Goal: Transaction & Acquisition: Book appointment/travel/reservation

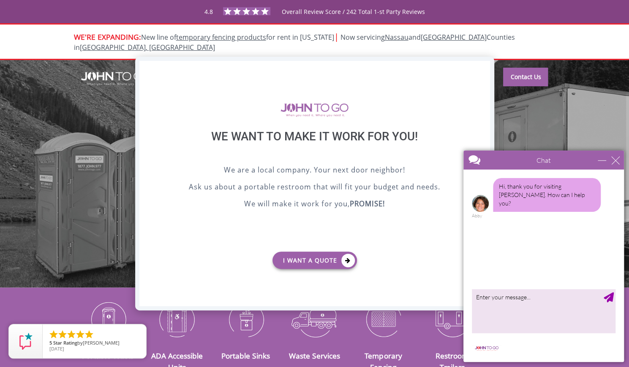
click at [487, 70] on div "X" at bounding box center [482, 68] width 13 height 14
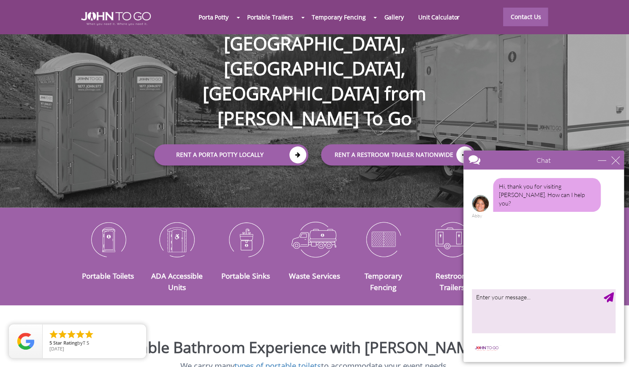
scroll to position [90, 0]
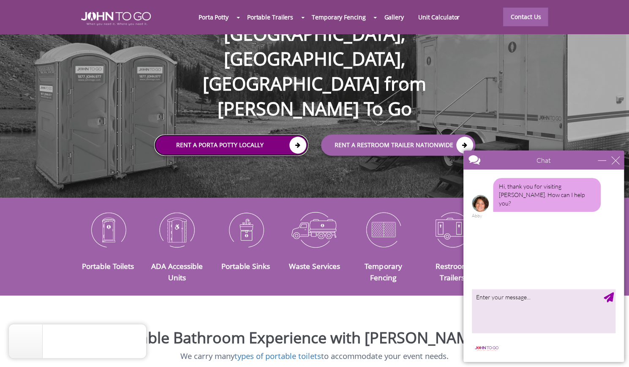
click at [268, 134] on link "Rent a Porta Potty Locally" at bounding box center [231, 144] width 154 height 21
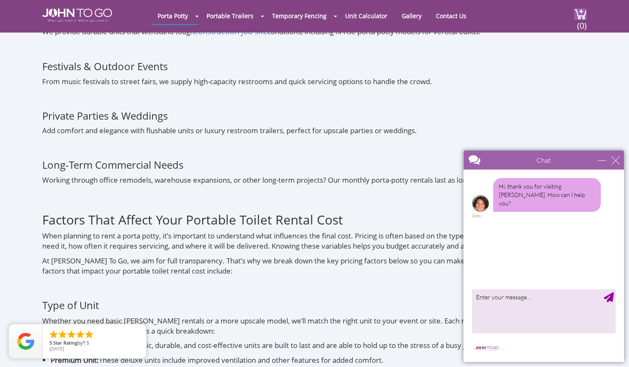
scroll to position [2519, 0]
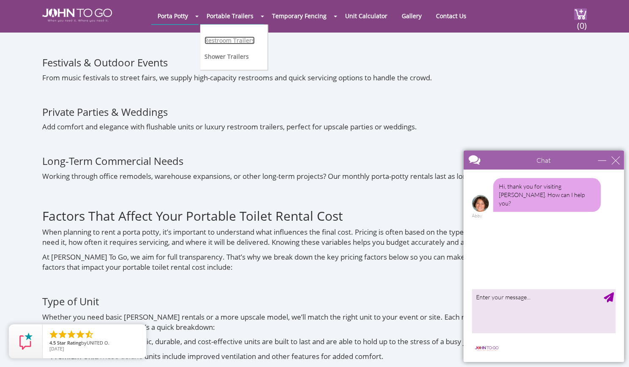
click at [235, 40] on link "Restroom Trailers" at bounding box center [229, 40] width 50 height 8
